Goal: Task Accomplishment & Management: Manage account settings

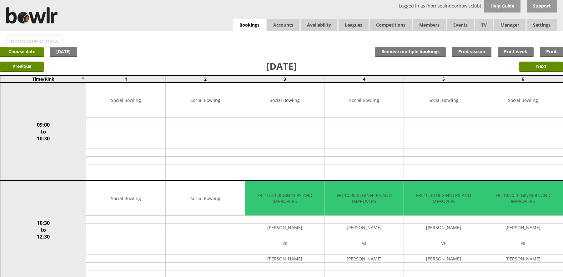
click at [79, 8] on div "Logged in as (hornseaindoorbowlsclub) Help Guide Support Bookings Accounts Rink…" at bounding box center [281, 15] width 563 height 31
click at [59, 19] on div "Logged in as (hornseaindoorbowlsclub) Help Guide Support Bookings Accounts Rink…" at bounding box center [281, 15] width 563 height 31
click at [26, 49] on link "Choose date" at bounding box center [22, 52] width 44 height 10
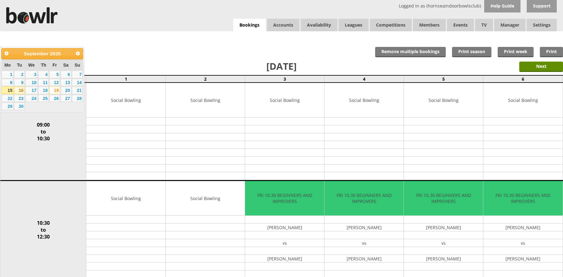
click at [18, 90] on link "16" at bounding box center [19, 91] width 11 height 8
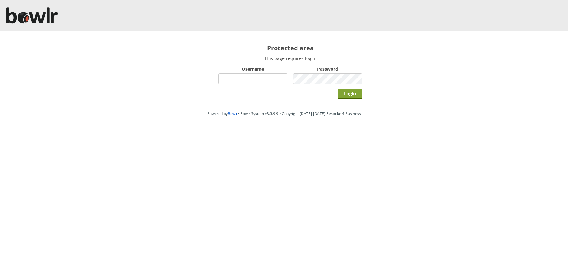
type input "hornseaindoorbowlsclub"
click at [348, 94] on input "Login" at bounding box center [350, 94] width 24 height 10
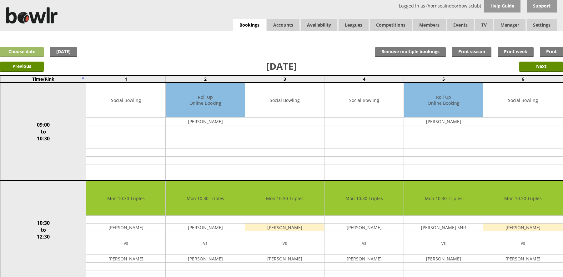
click at [26, 51] on link "Choose date" at bounding box center [22, 52] width 44 height 10
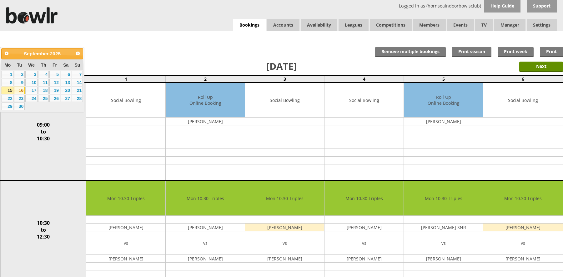
click at [19, 88] on link "16" at bounding box center [19, 91] width 11 height 8
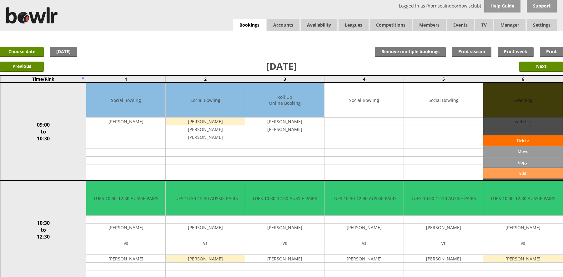
click at [513, 173] on link "Edit" at bounding box center [522, 173] width 79 height 10
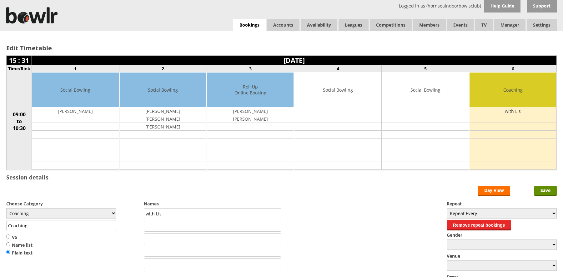
click at [191, 228] on input "text" at bounding box center [213, 226] width 138 height 11
click at [93, 225] on input "Coaching" at bounding box center [61, 225] width 110 height 11
click at [9, 244] on input "Name list" at bounding box center [8, 244] width 4 height 5
radio input "true"
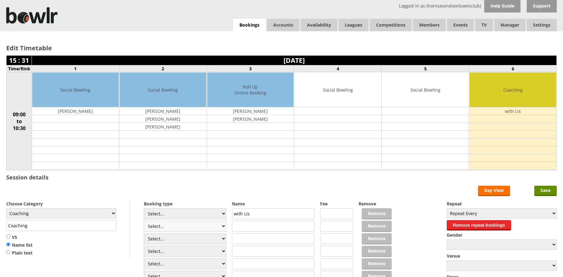
click at [223, 227] on select "Select... Club Competition (Member) Club Competition (Visitor) National (Member…" at bounding box center [185, 226] width 83 height 11
select select "1_50"
click at [144, 221] on select "Select... Club Competition (Member) Club Competition (Visitor) National (Member…" at bounding box center [185, 226] width 83 height 11
type input "5.0000"
click at [224, 226] on select "Select... Club Competition (Member) Club Competition (Visitor) National (Member…" at bounding box center [185, 226] width 83 height 11
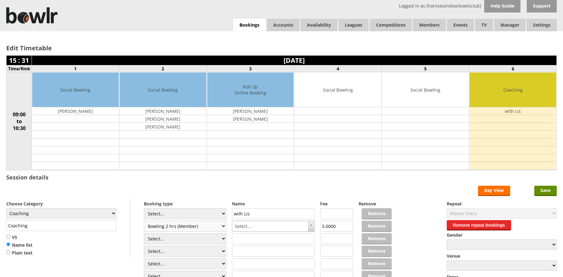
select select "1_54"
click at [144, 221] on select "Select... Club Competition (Member) Club Competition (Visitor) National (Member…" at bounding box center [185, 226] width 83 height 11
type input "3.0000"
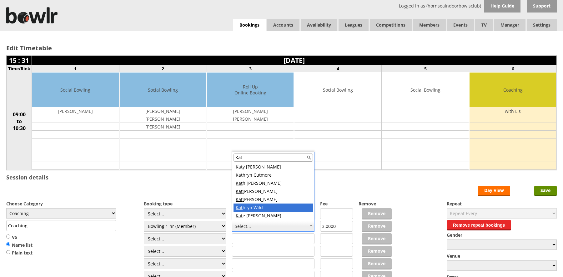
type input "Kat"
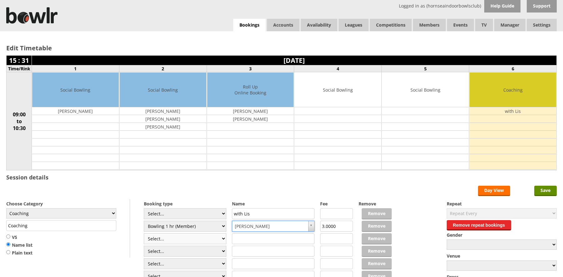
click at [219, 240] on select "Select... Club Competition (Member) Club Competition (Visitor) National (Member…" at bounding box center [185, 238] width 83 height 11
select select "1_54"
click at [144, 233] on select "Select... Club Competition (Member) Club Competition (Visitor) National (Member…" at bounding box center [185, 238] width 83 height 11
type input "3.0000"
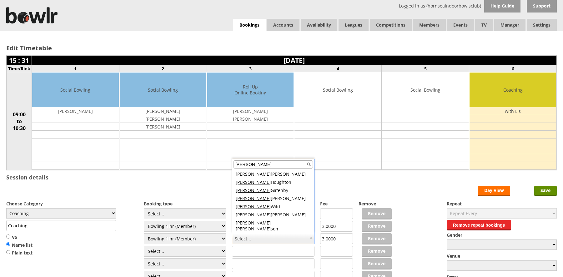
scroll to position [157, 0]
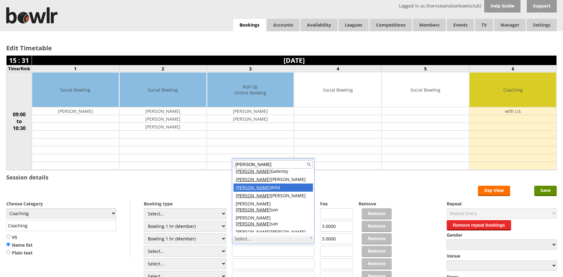
type input "David"
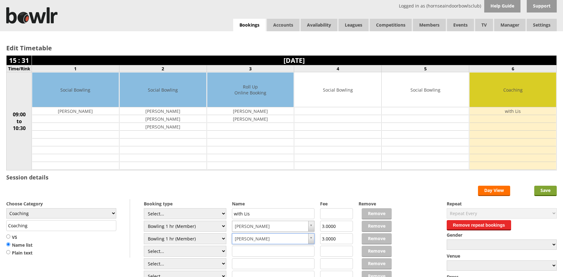
click at [543, 192] on input "Save" at bounding box center [545, 191] width 23 height 10
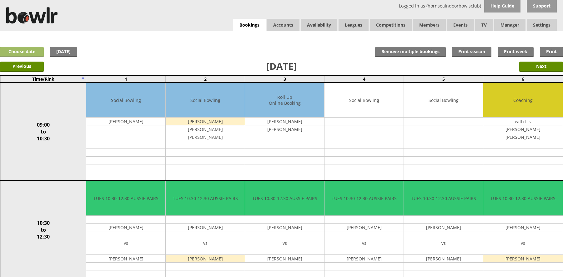
click at [13, 54] on link "Choose date" at bounding box center [22, 52] width 44 height 10
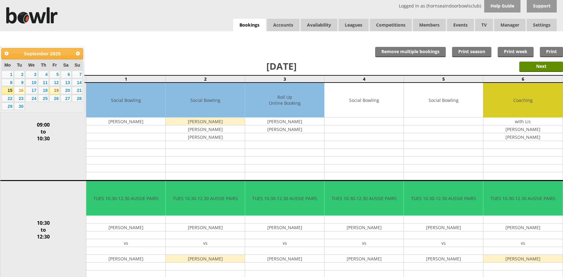
click at [57, 90] on link "19" at bounding box center [54, 91] width 11 height 8
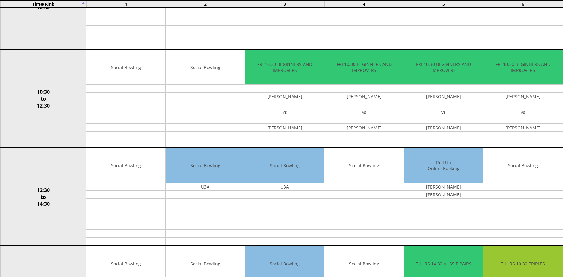
scroll to position [121, 0]
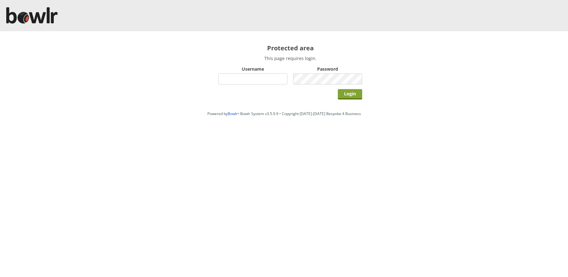
type input "hornseaindoorbowlsclub"
click at [340, 94] on input "Login" at bounding box center [350, 94] width 24 height 10
